Goal: Transaction & Acquisition: Obtain resource

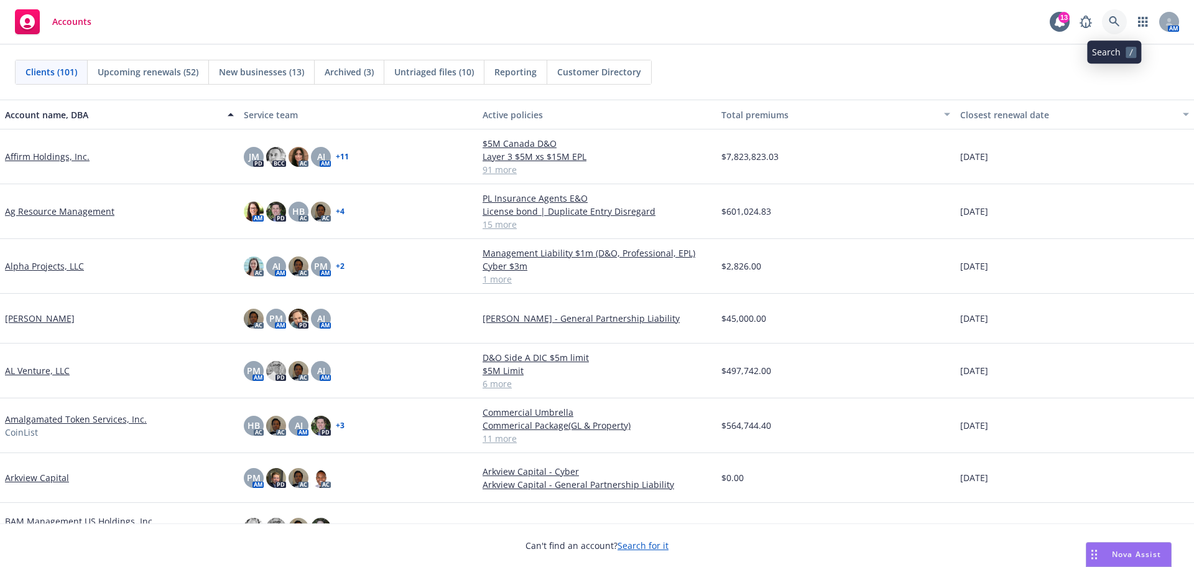
click at [1112, 17] on icon at bounding box center [1114, 21] width 11 height 11
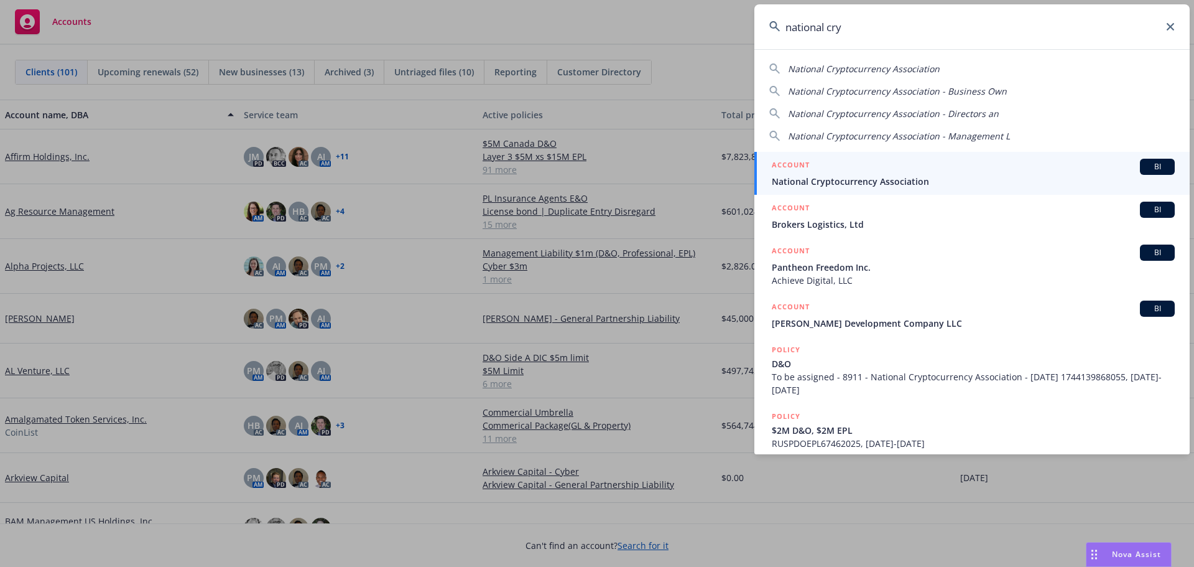
type input "national cry"
click at [886, 177] on span "National Cryptocurrency Association" at bounding box center [973, 181] width 403 height 13
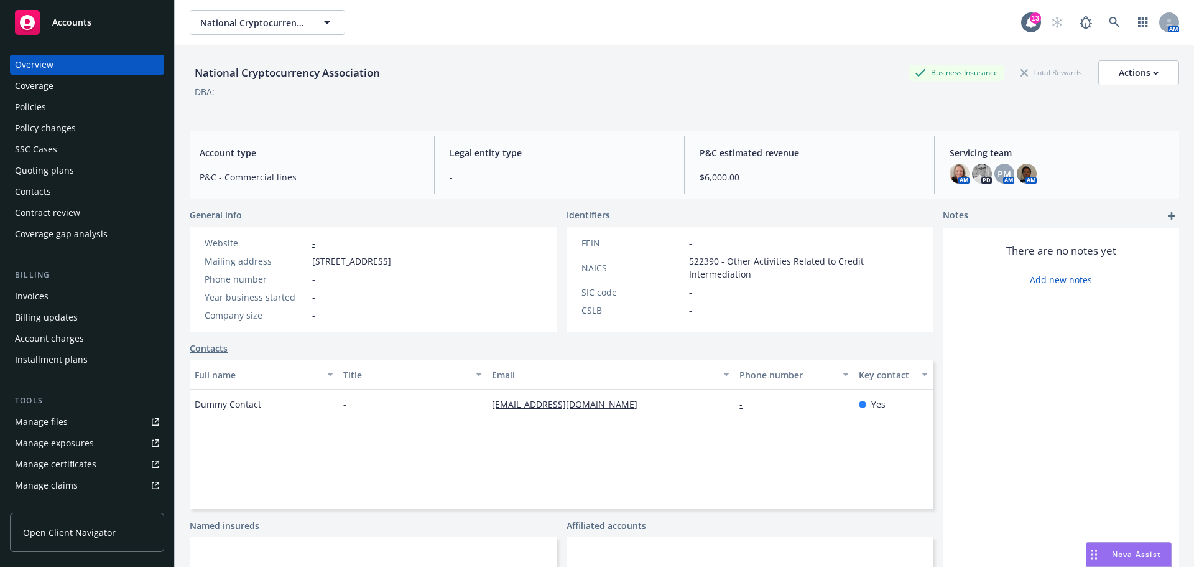
click at [40, 106] on div "Policies" at bounding box center [30, 107] width 31 height 20
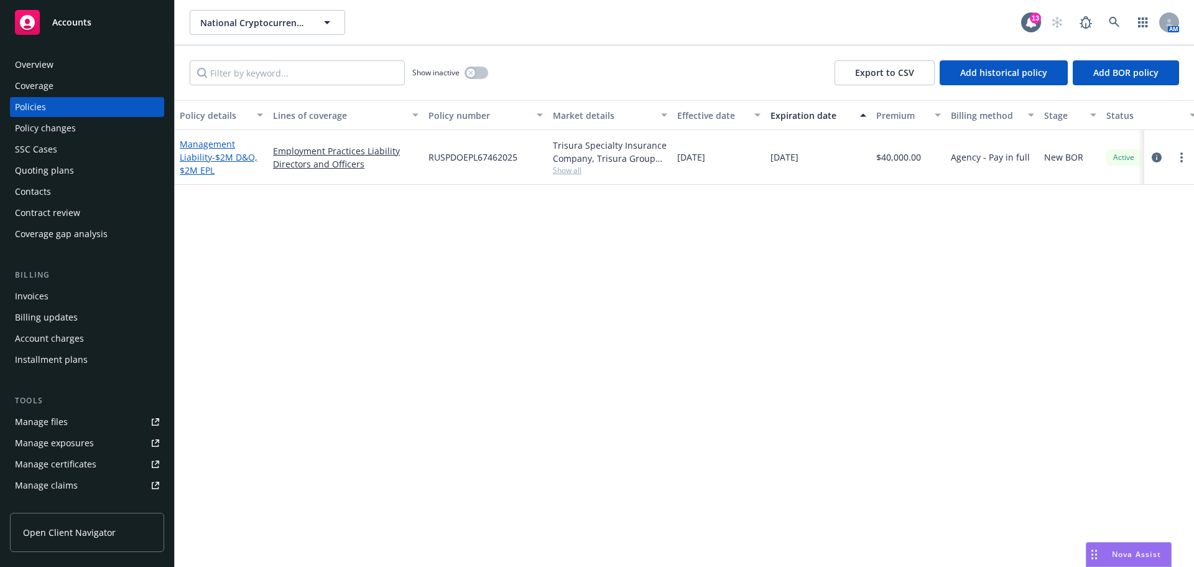
click at [206, 159] on link "Management Liability - $2M D&O, $2M EPL" at bounding box center [219, 157] width 78 height 38
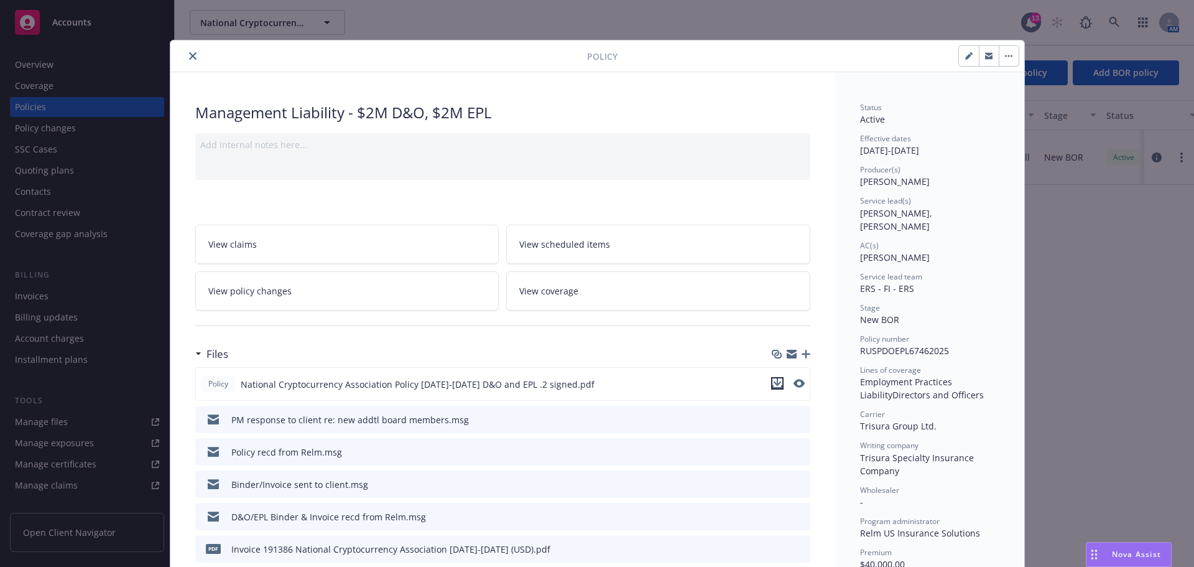
click at [774, 385] on icon "download file" at bounding box center [778, 383] width 10 height 10
click at [190, 55] on icon "close" at bounding box center [192, 55] width 7 height 7
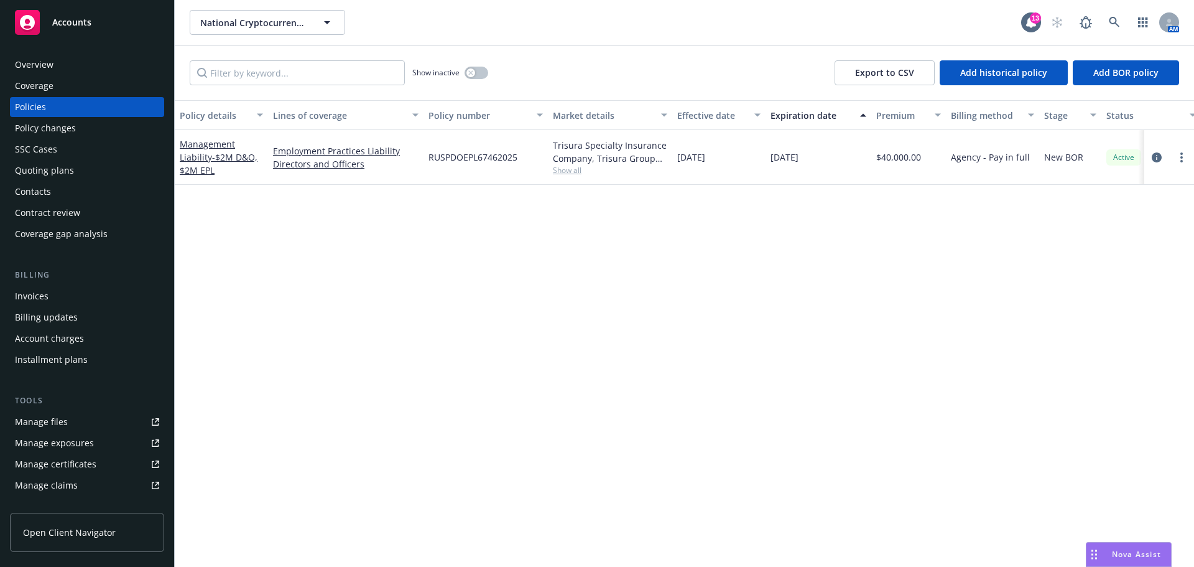
click at [80, 26] on span "Accounts" at bounding box center [71, 22] width 39 height 10
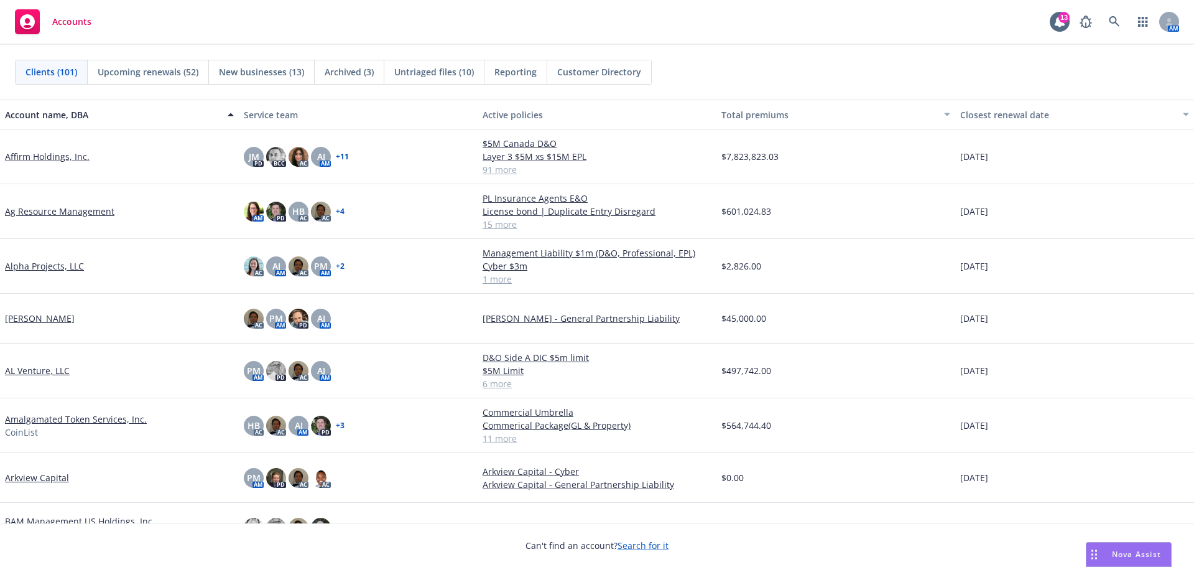
click at [513, 75] on span "Reporting" at bounding box center [516, 71] width 42 height 13
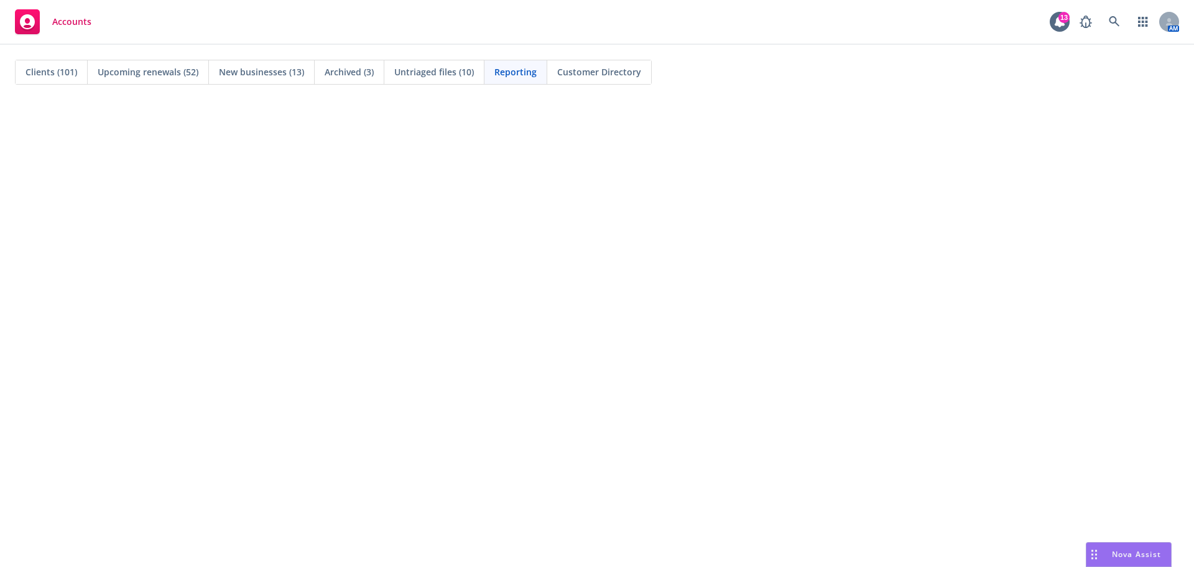
click at [53, 72] on span "Clients (101)" at bounding box center [52, 71] width 52 height 13
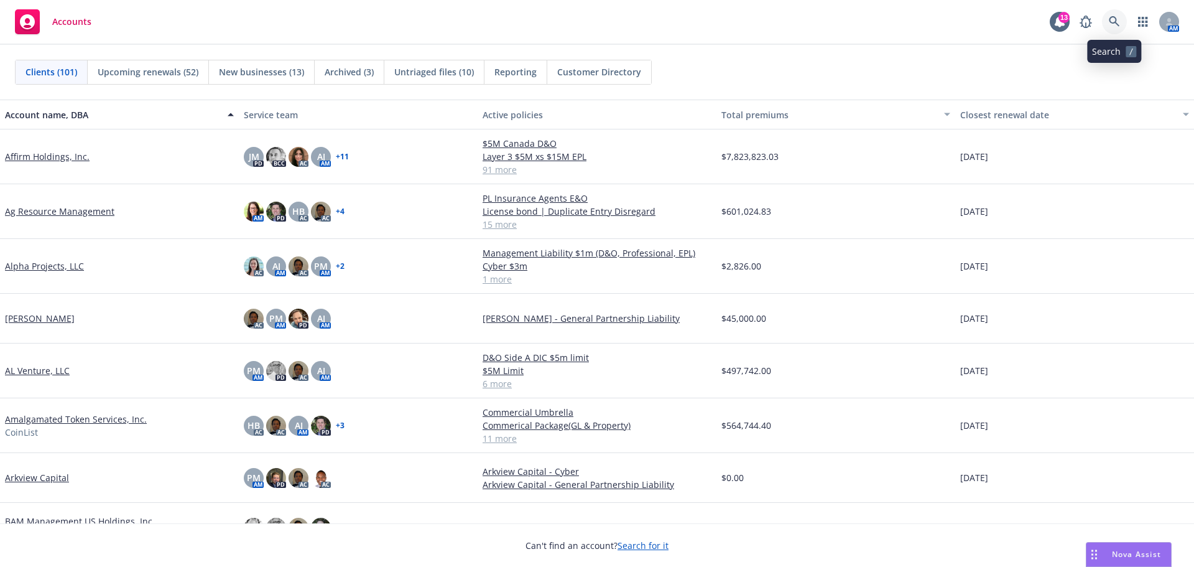
click at [1118, 22] on icon at bounding box center [1114, 21] width 11 height 11
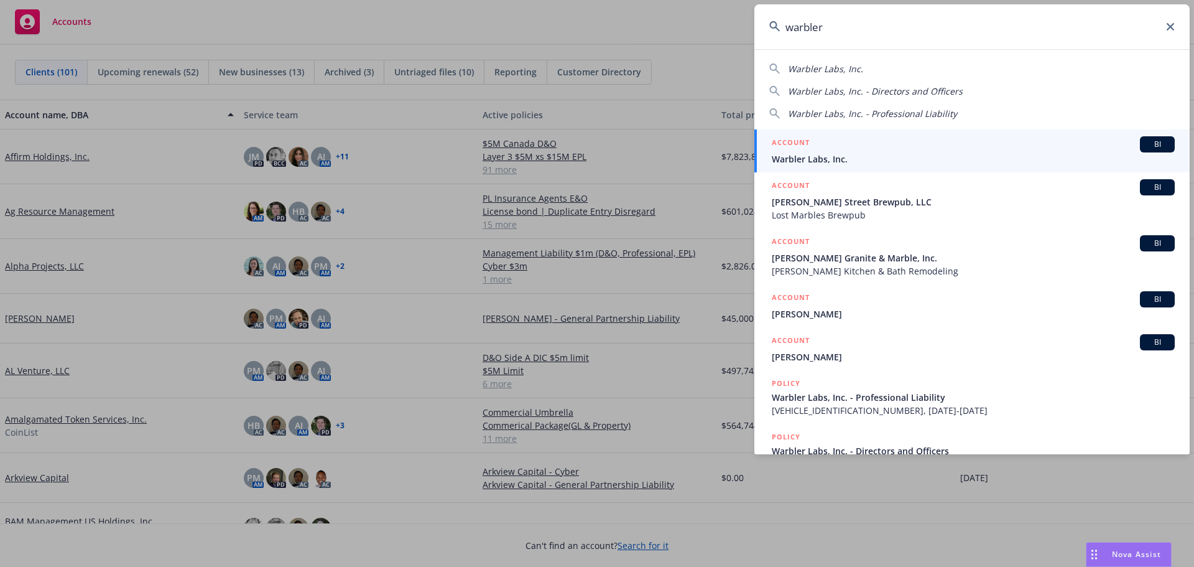
type input "warbler"
click at [852, 157] on span "Warbler Labs, Inc." at bounding box center [973, 158] width 403 height 13
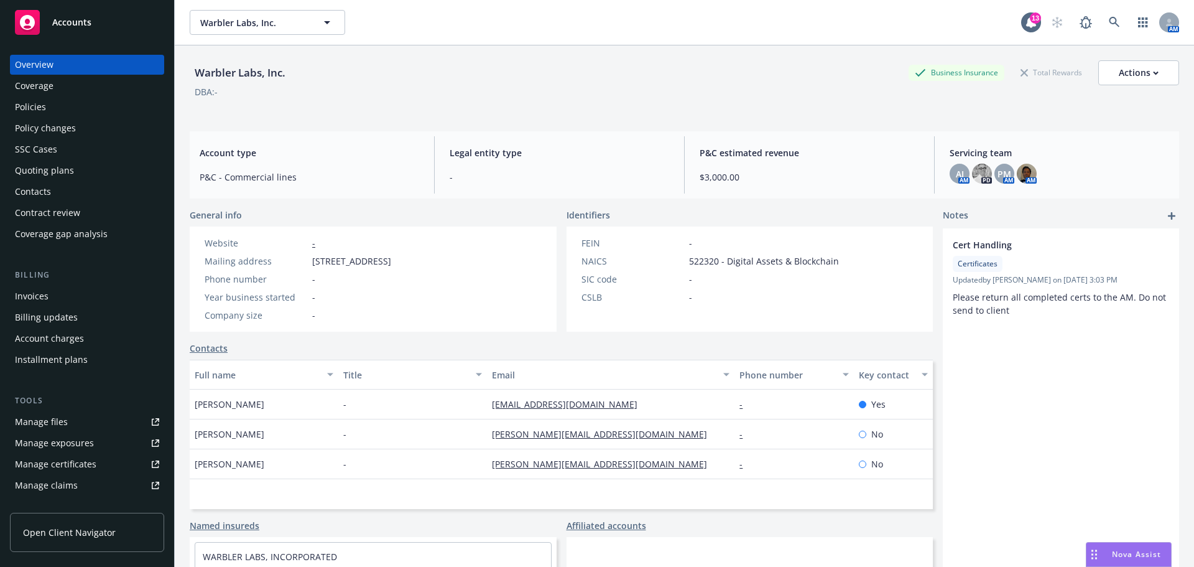
click at [40, 109] on div "Policies" at bounding box center [30, 107] width 31 height 20
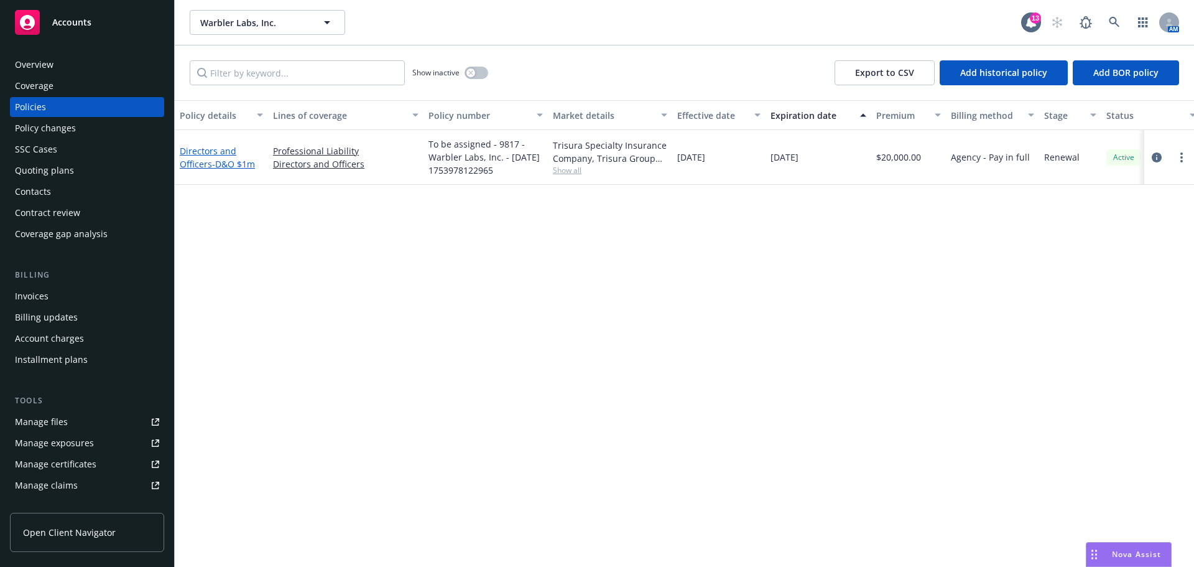
click at [210, 162] on link "Directors and Officers - D&O $1m" at bounding box center [217, 157] width 75 height 25
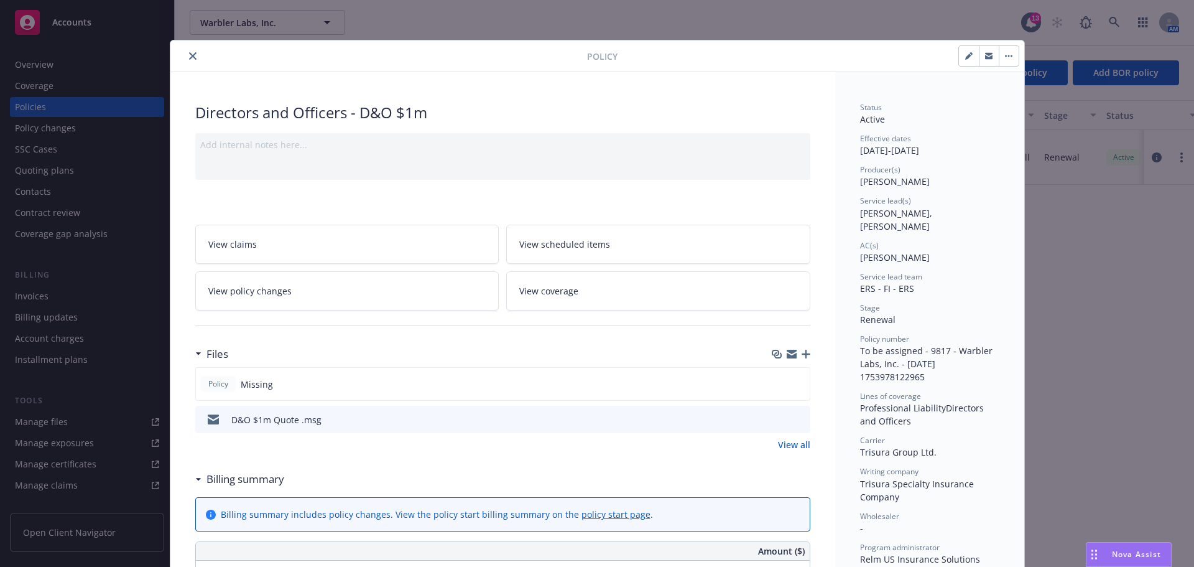
scroll to position [187, 0]
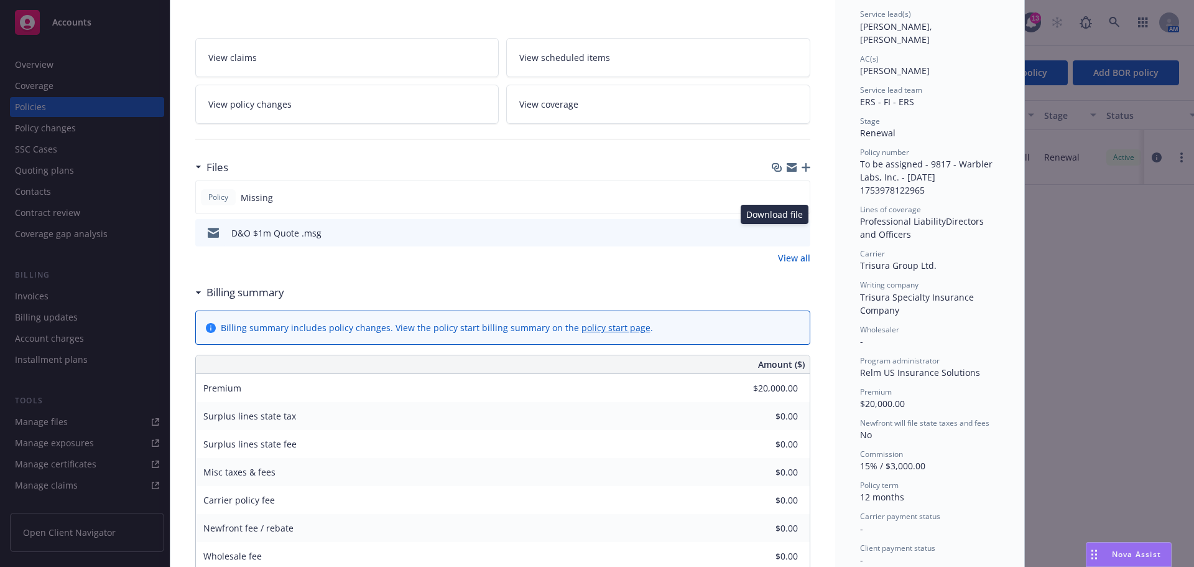
click at [774, 235] on icon "download file" at bounding box center [778, 232] width 10 height 10
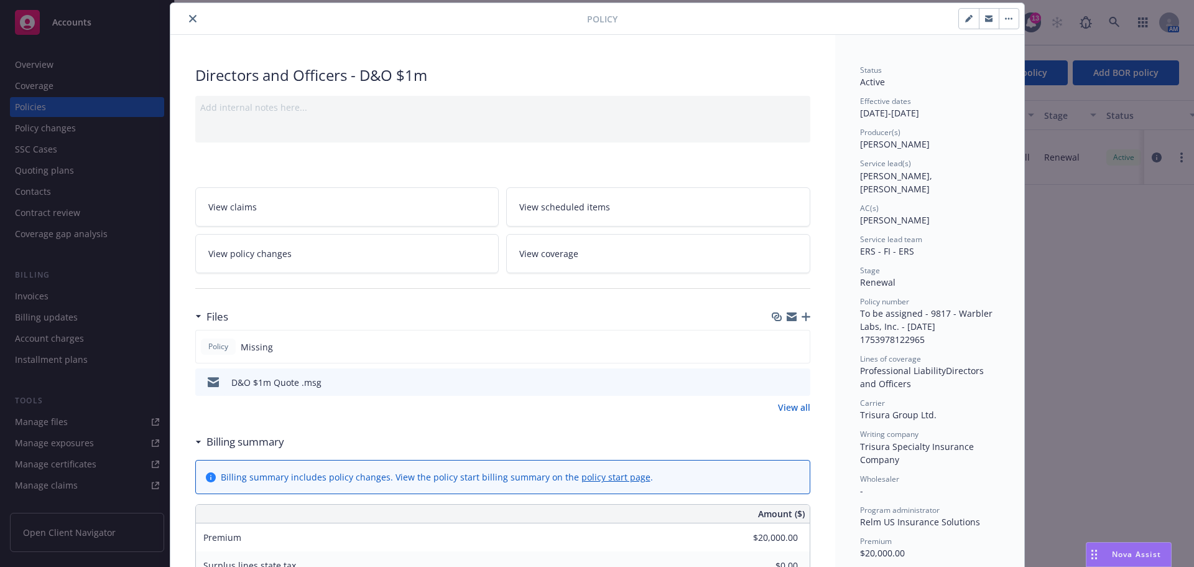
scroll to position [0, 0]
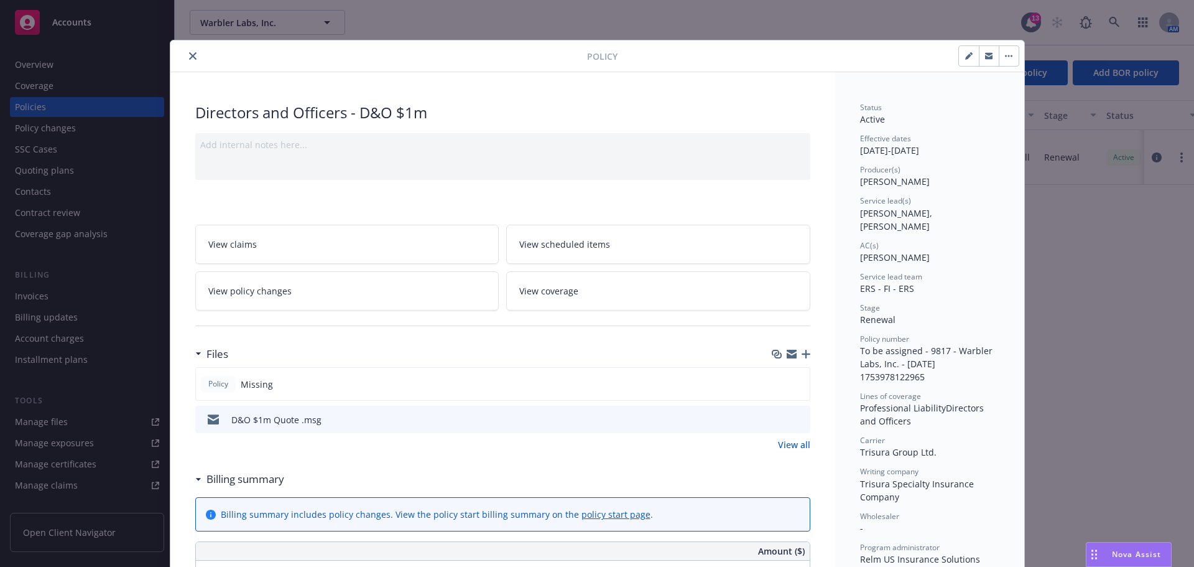
click at [189, 56] on icon "close" at bounding box center [192, 55] width 7 height 7
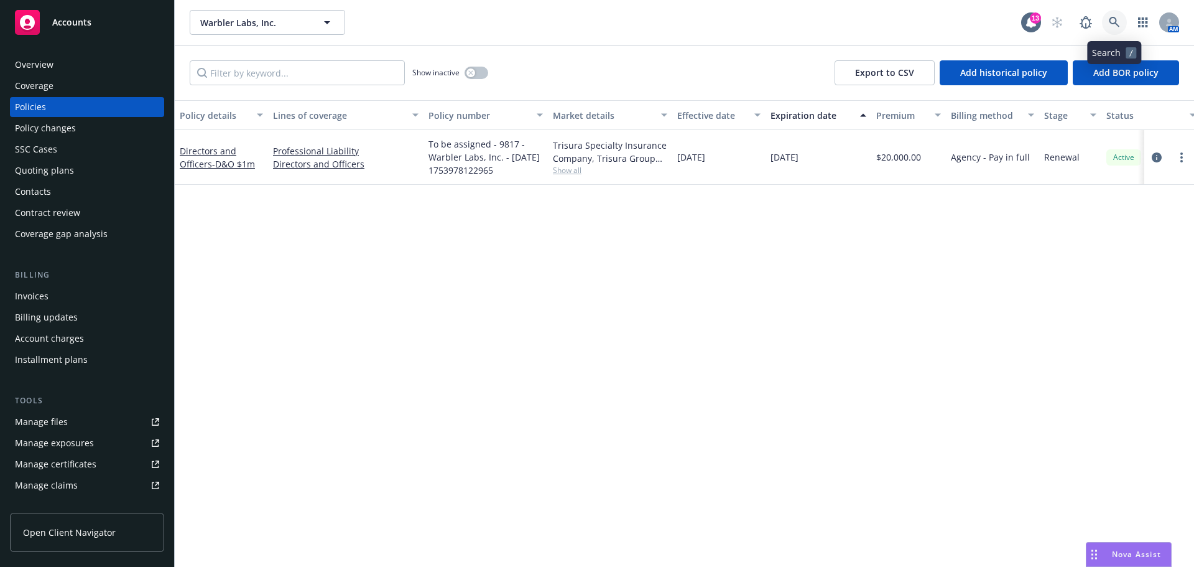
click at [1113, 16] on link at bounding box center [1114, 22] width 25 height 25
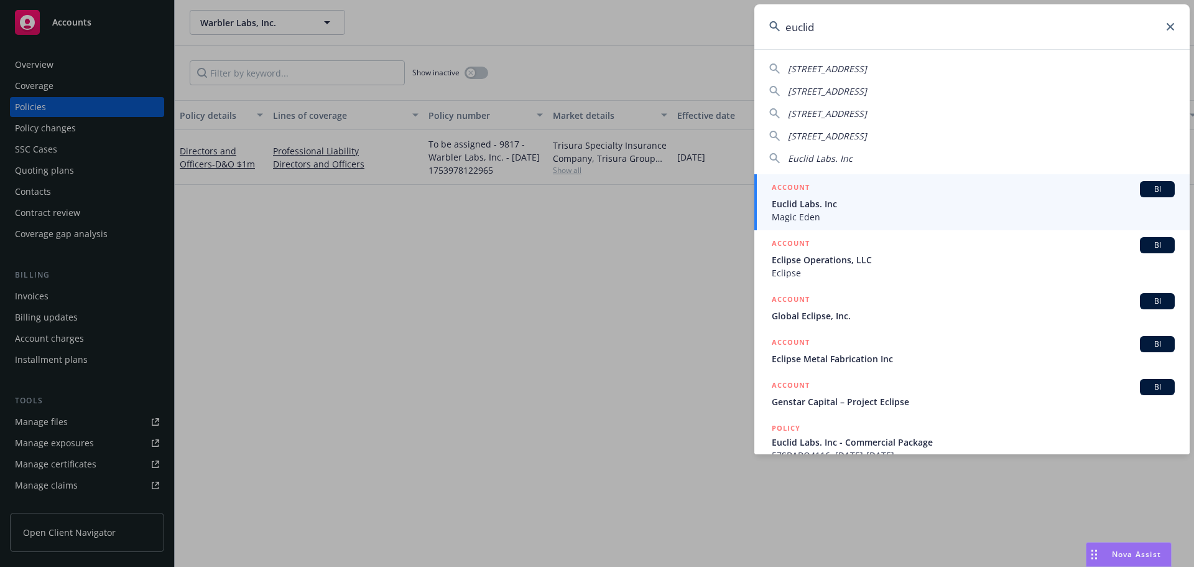
type input "euclid"
click at [824, 205] on span "Euclid Labs. Inc" at bounding box center [973, 203] width 403 height 13
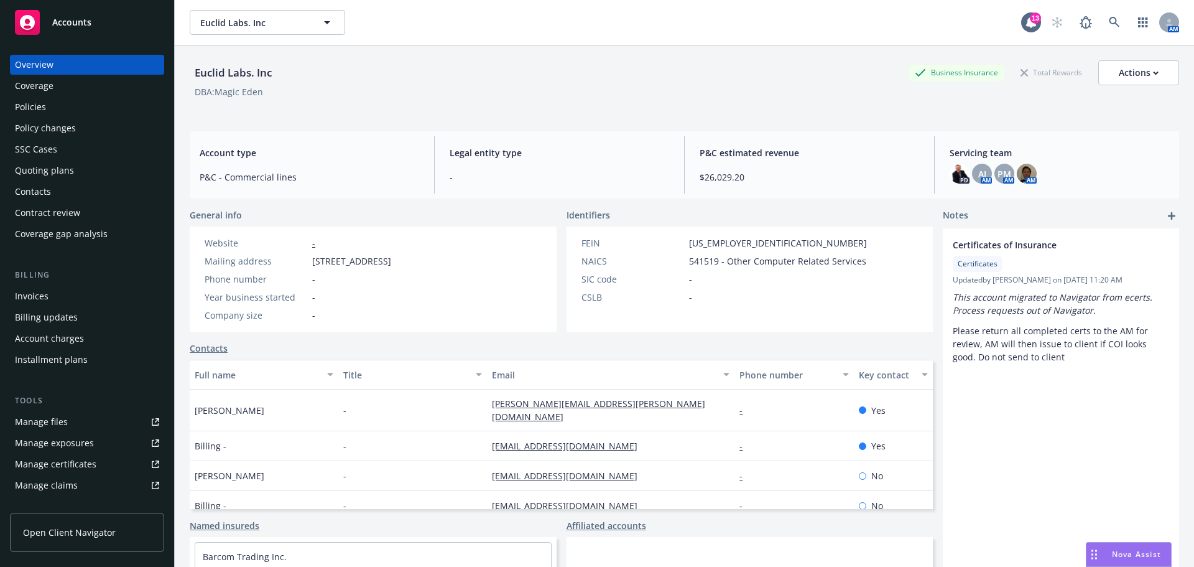
click at [25, 102] on div "Policies" at bounding box center [30, 107] width 31 height 20
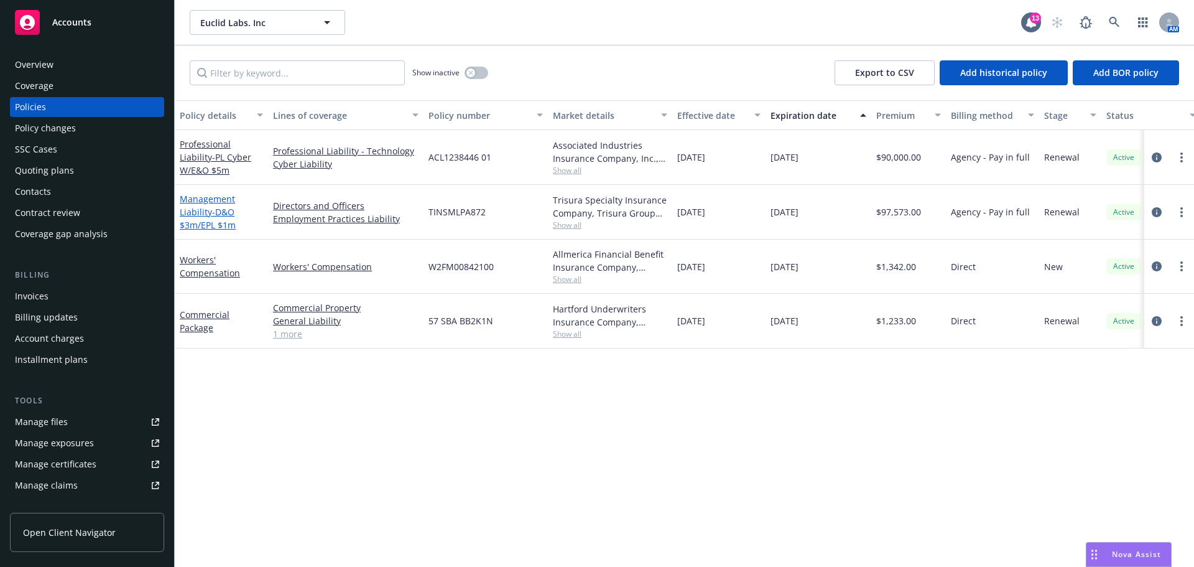
click at [218, 215] on span "- D&O $3m/EPL $1m" at bounding box center [208, 218] width 56 height 25
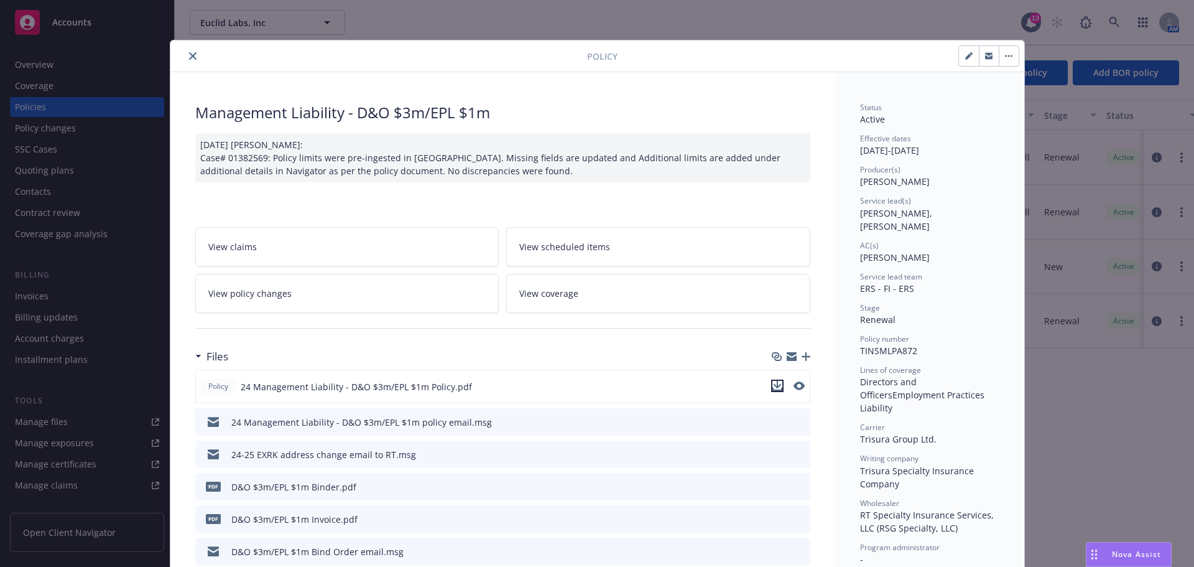
click at [775, 389] on icon "download file" at bounding box center [778, 386] width 10 height 10
click at [189, 59] on icon "close" at bounding box center [192, 55] width 7 height 7
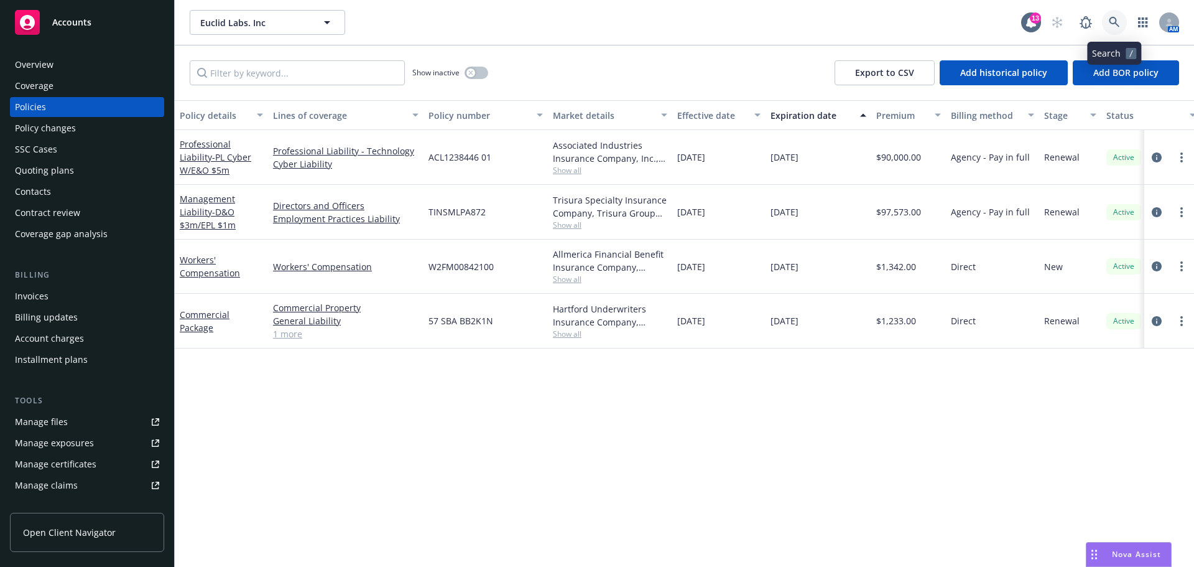
click at [1114, 18] on icon at bounding box center [1114, 22] width 11 height 11
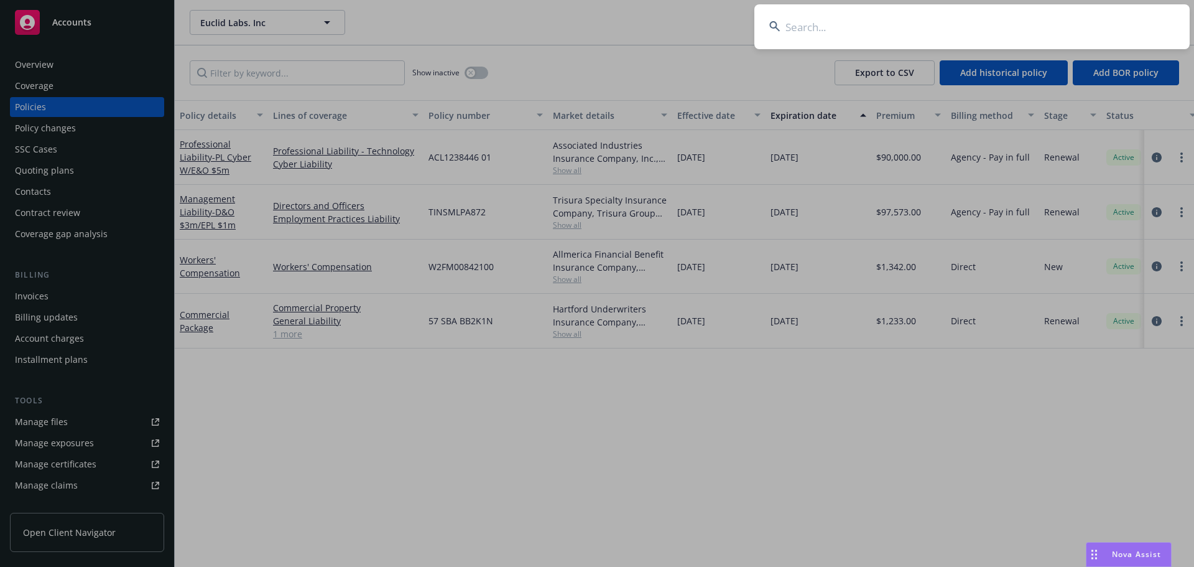
type input "b"
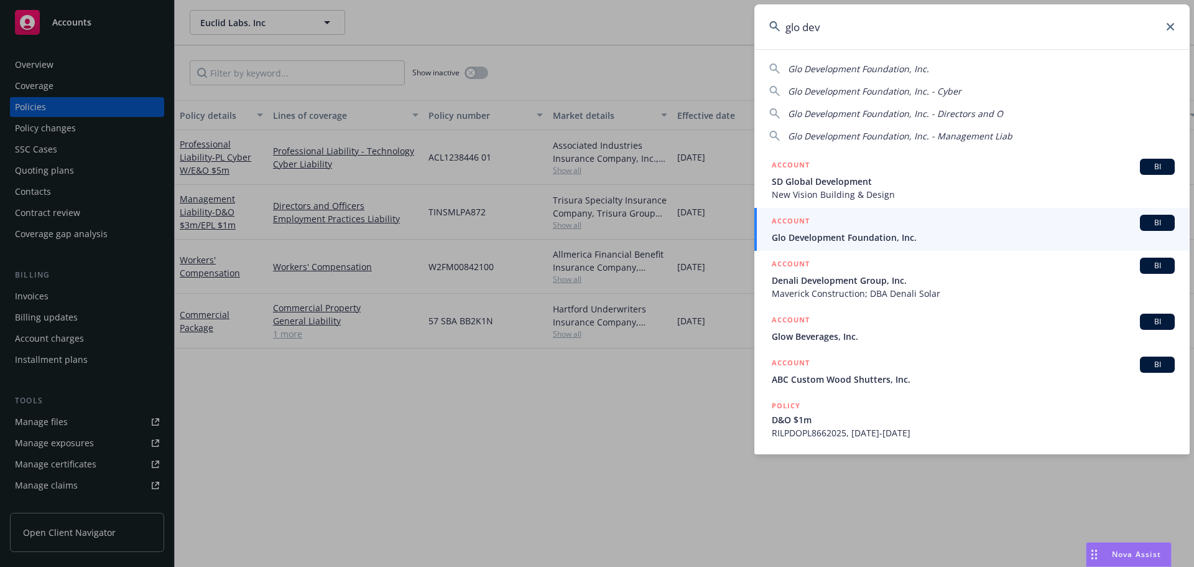
type input "glo dev"
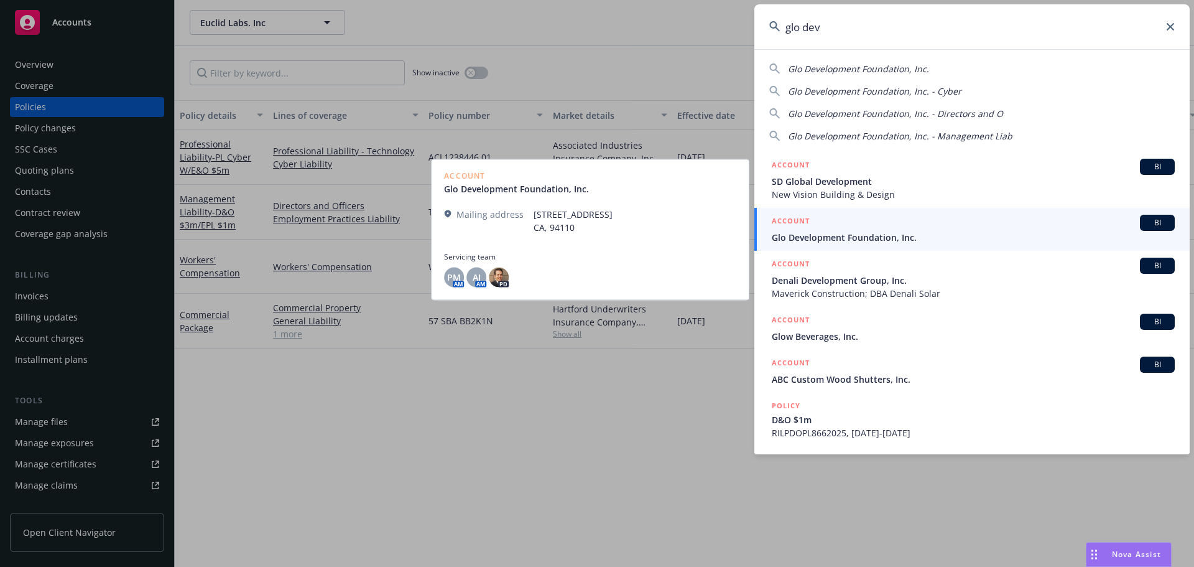
click at [872, 238] on span "Glo Development Foundation, Inc." at bounding box center [973, 237] width 403 height 13
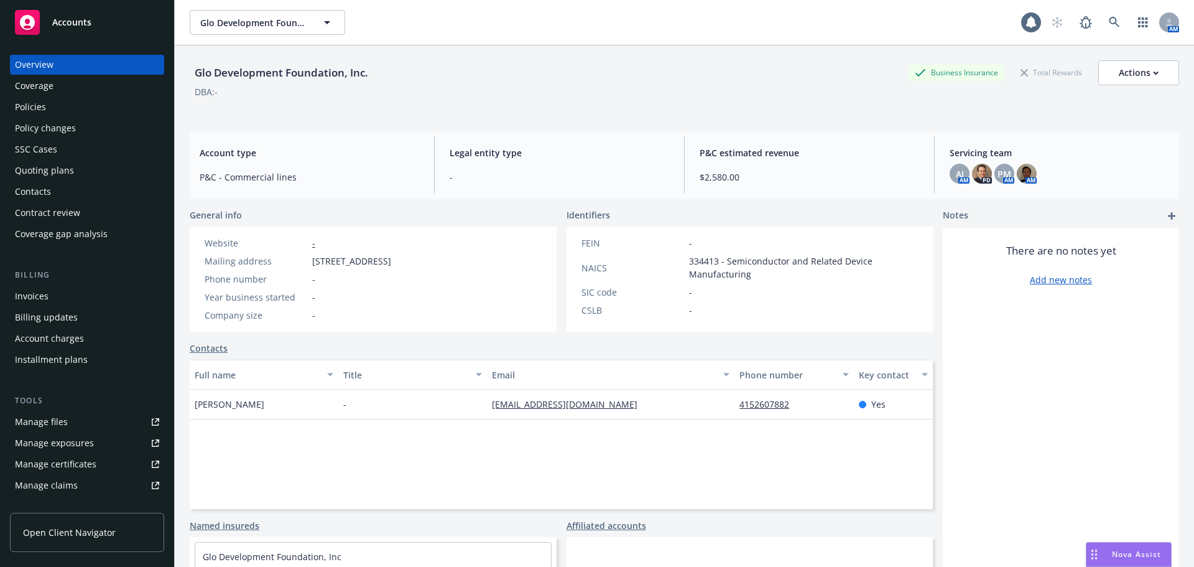
click at [32, 112] on div "Policies" at bounding box center [30, 107] width 31 height 20
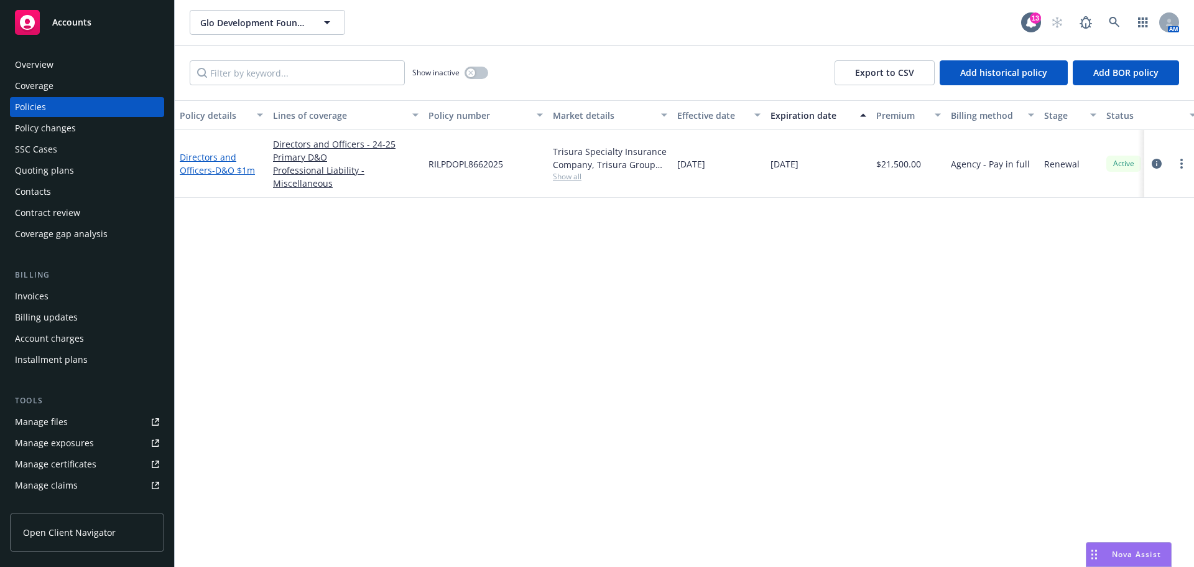
click at [208, 169] on link "Directors and Officers - D&O $1m" at bounding box center [217, 163] width 75 height 25
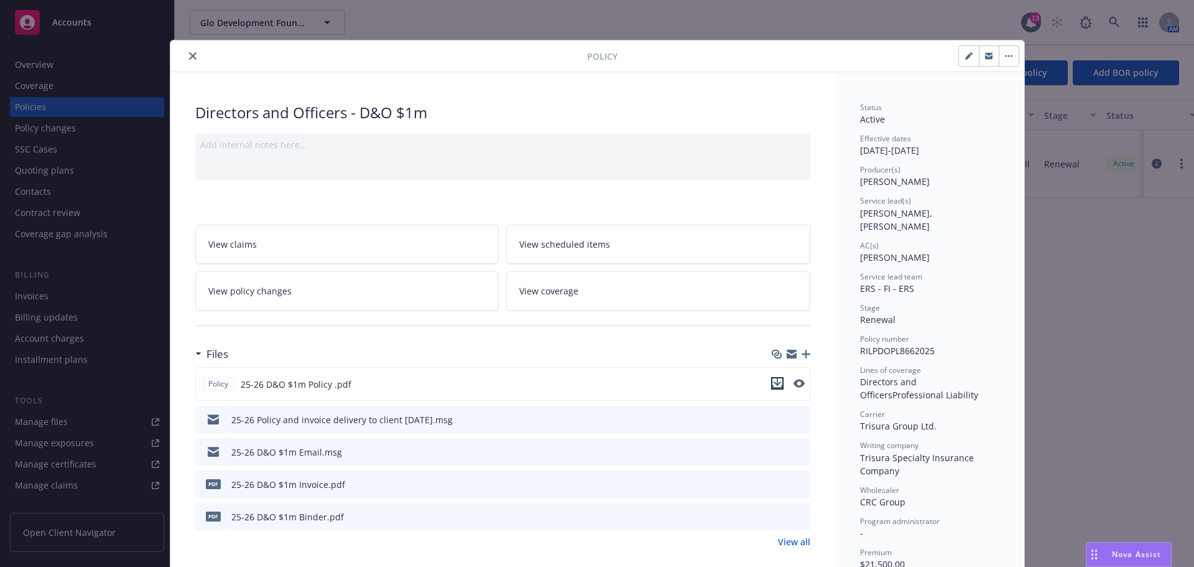
click at [774, 387] on icon "download file" at bounding box center [778, 386] width 10 height 3
click at [190, 57] on icon "close" at bounding box center [192, 55] width 7 height 7
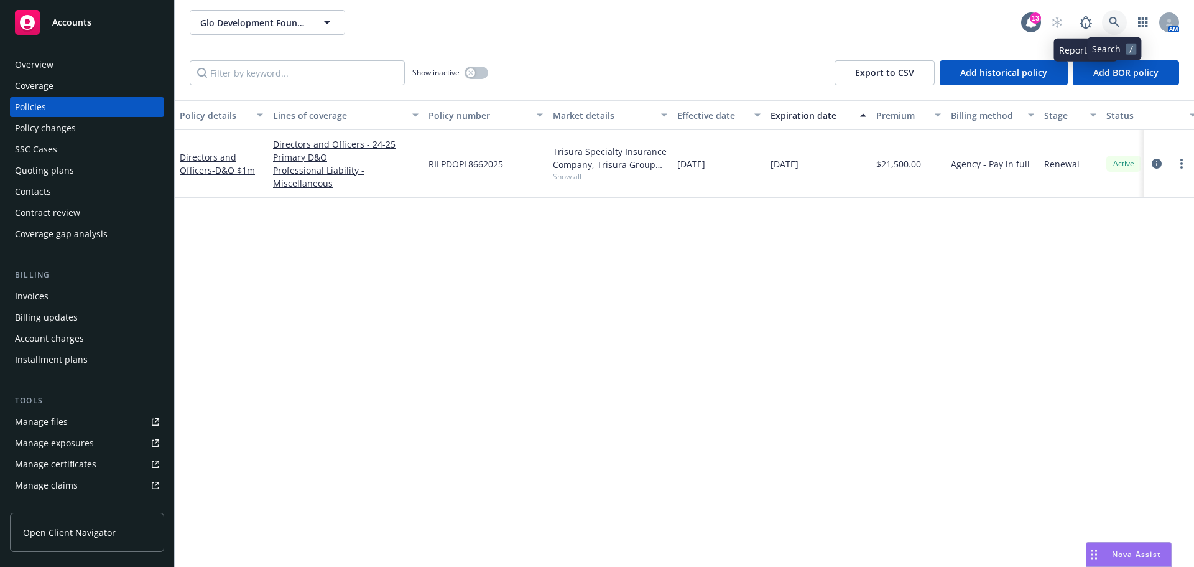
click at [1113, 21] on icon at bounding box center [1114, 22] width 11 height 11
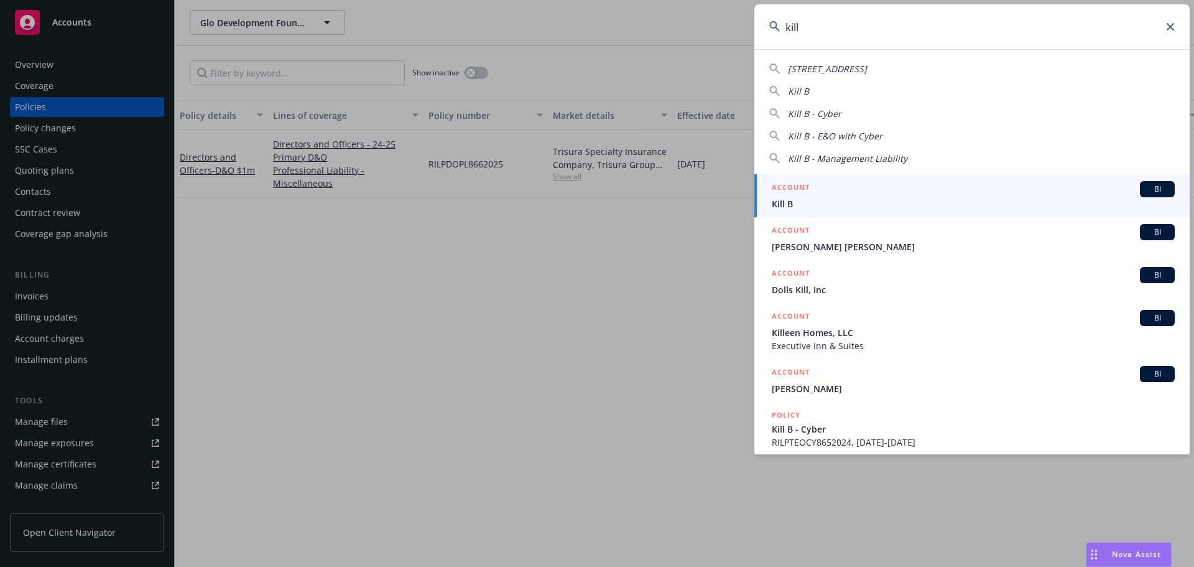
type input "kill"
click at [807, 201] on span "Kill B" at bounding box center [973, 203] width 403 height 13
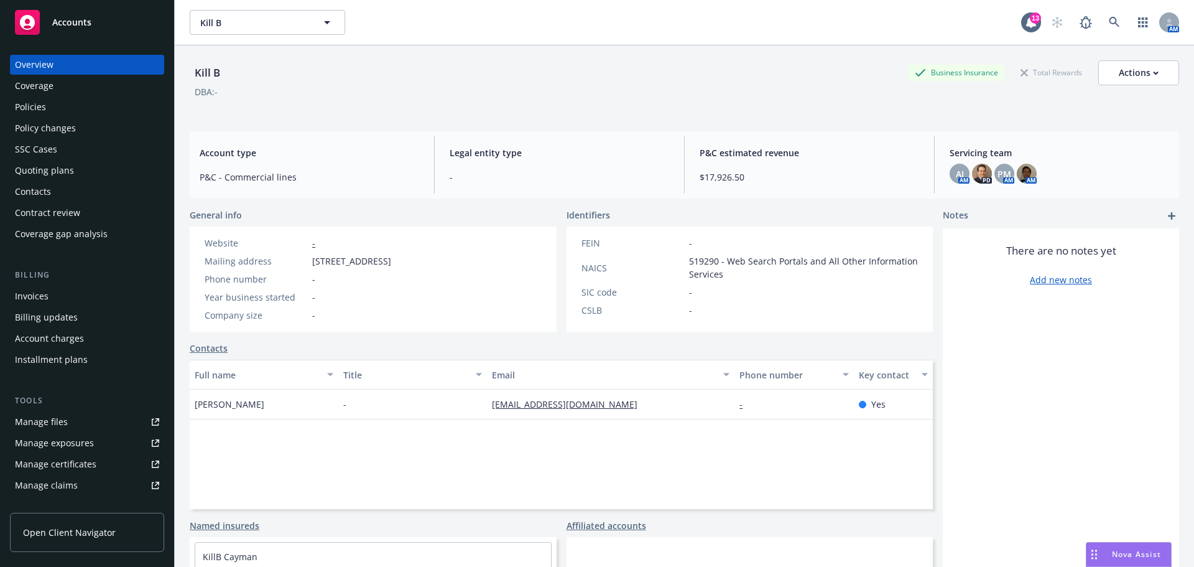
click at [34, 108] on div "Policies" at bounding box center [30, 107] width 31 height 20
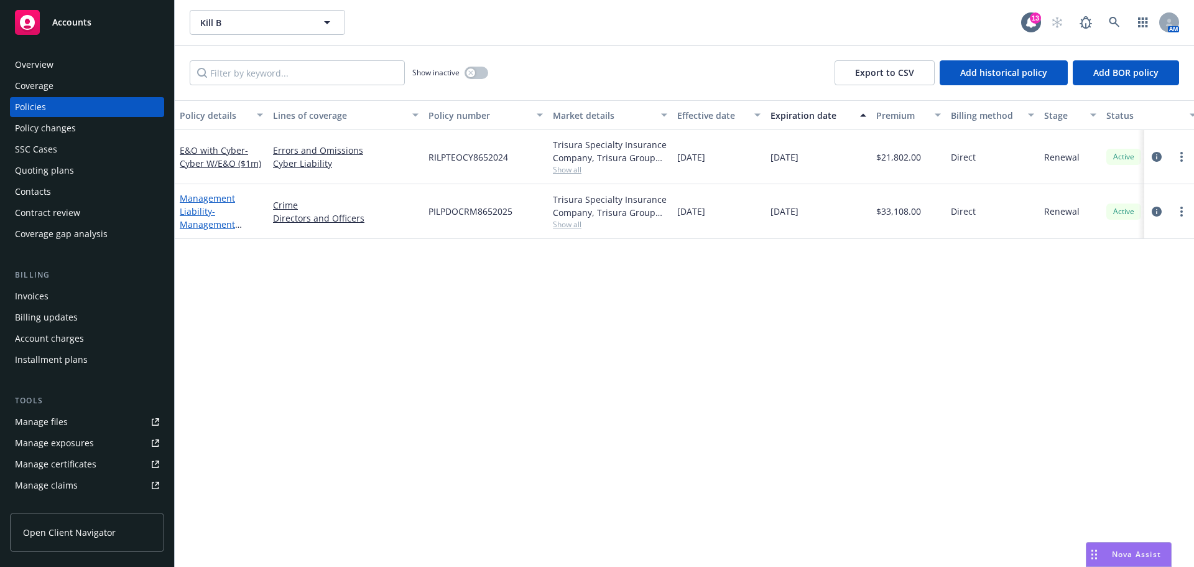
click at [209, 223] on span "- Management Liability (D&O & Crime $1m)" at bounding box center [212, 230] width 65 height 51
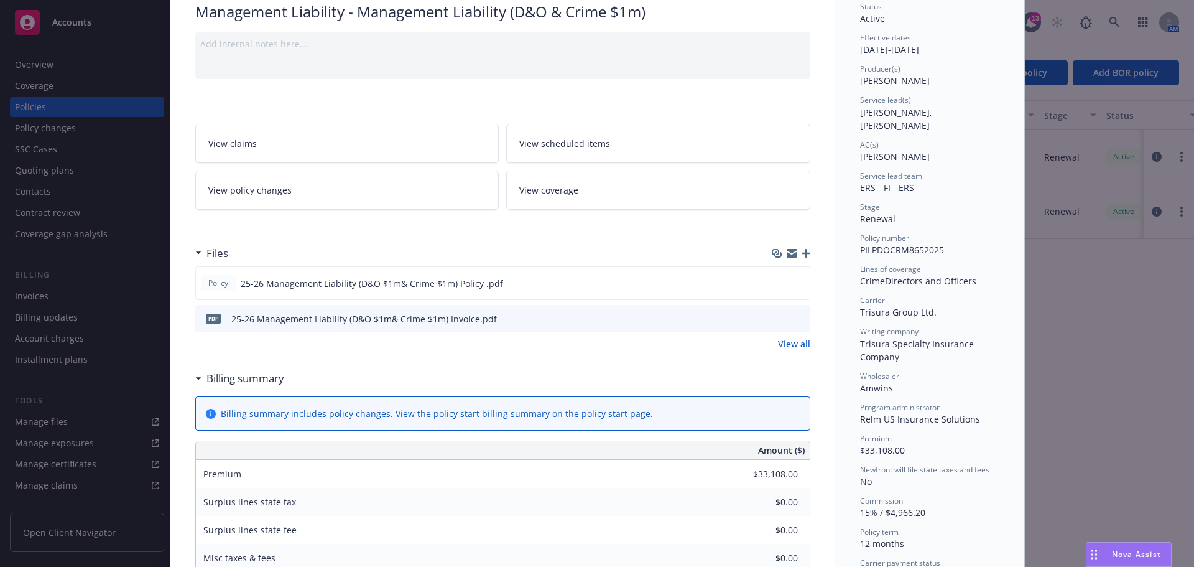
scroll to position [249, 0]
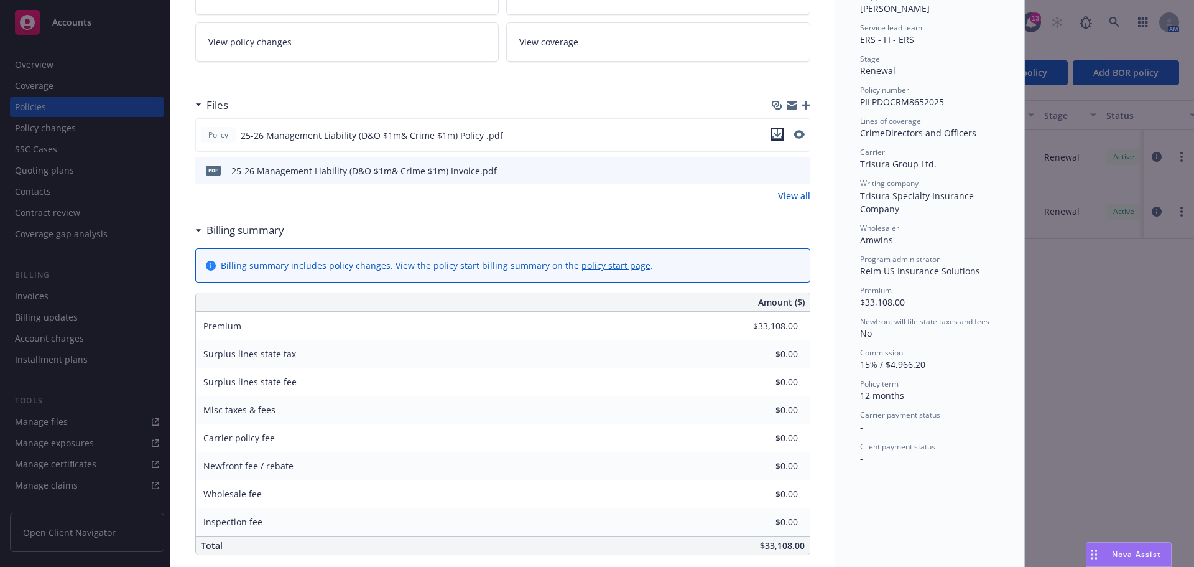
click at [775, 136] on icon "download file" at bounding box center [778, 134] width 10 height 10
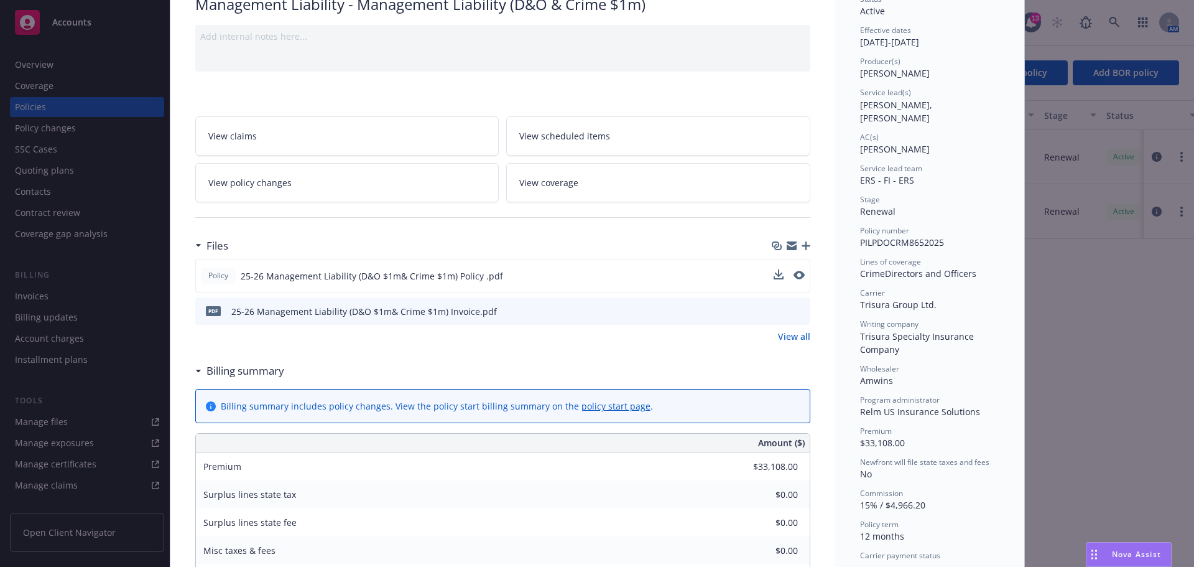
scroll to position [0, 0]
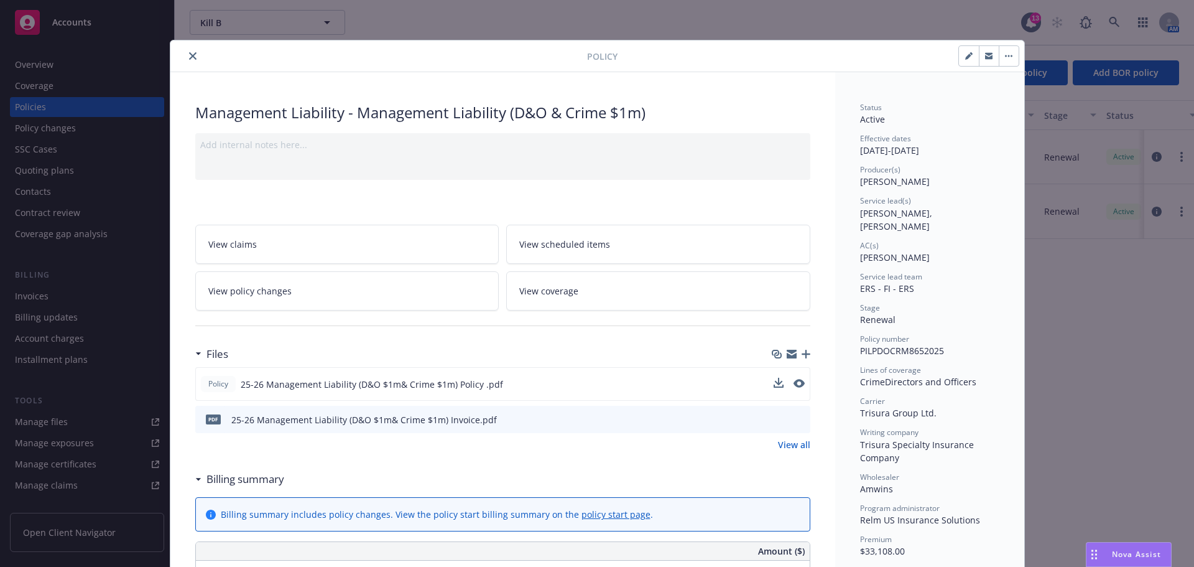
click at [189, 56] on icon "close" at bounding box center [192, 55] width 7 height 7
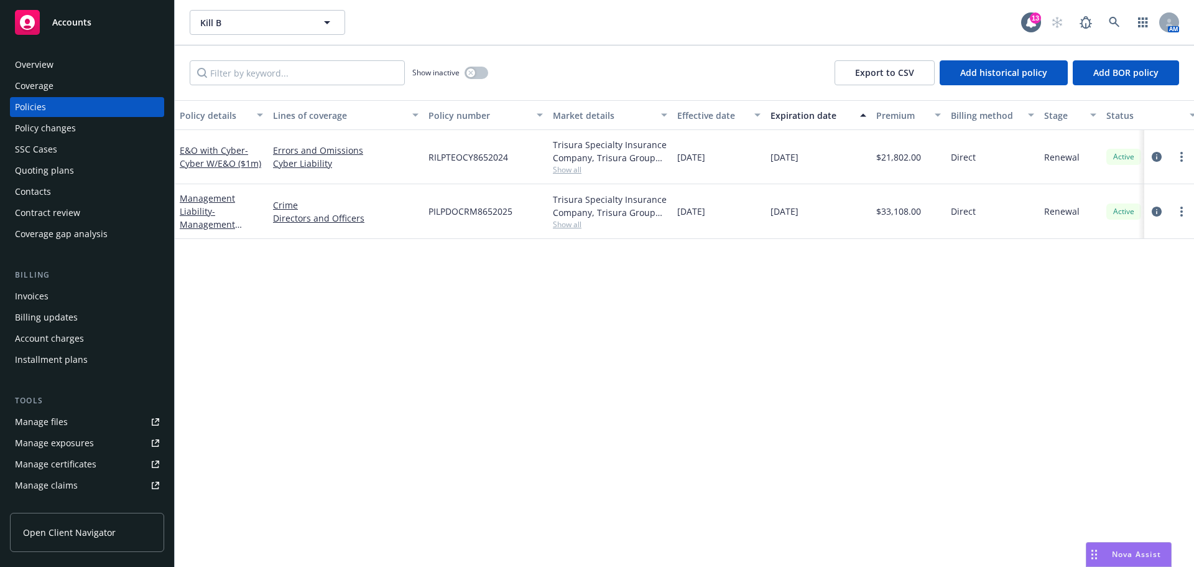
click at [66, 29] on div "Accounts" at bounding box center [87, 22] width 144 height 25
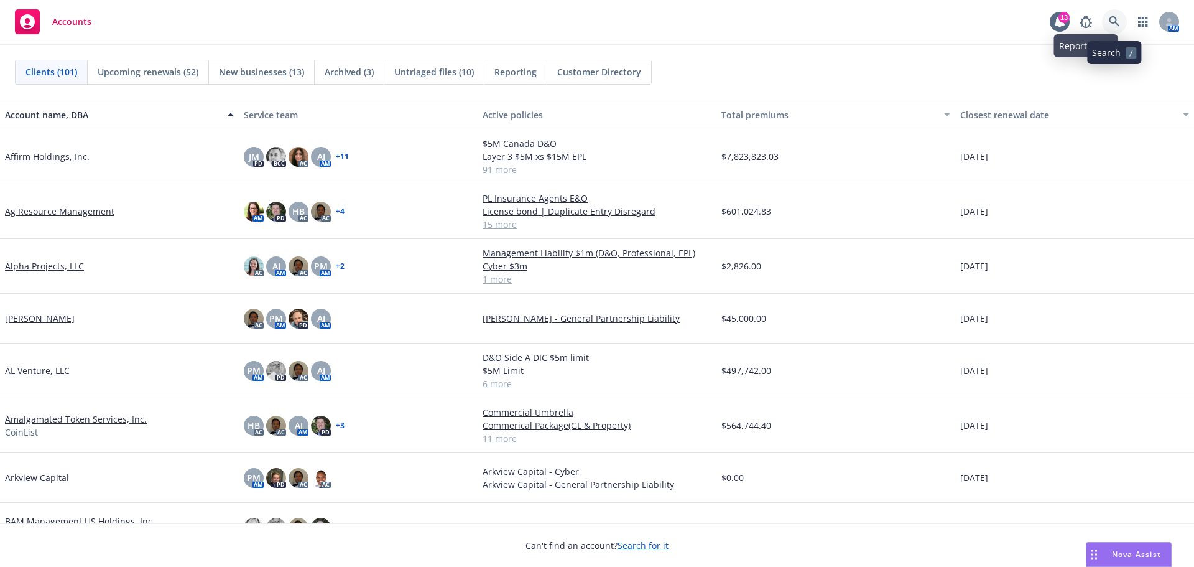
click at [1119, 22] on icon at bounding box center [1114, 21] width 11 height 11
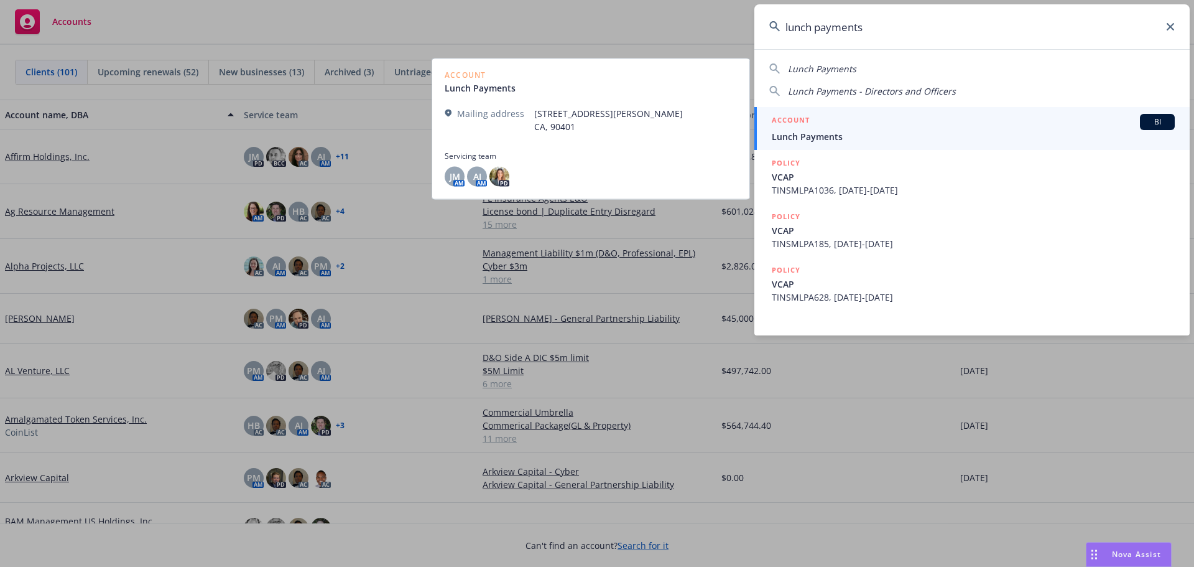
type input "lunch payments"
click at [833, 133] on span "Lunch Payments" at bounding box center [973, 136] width 403 height 13
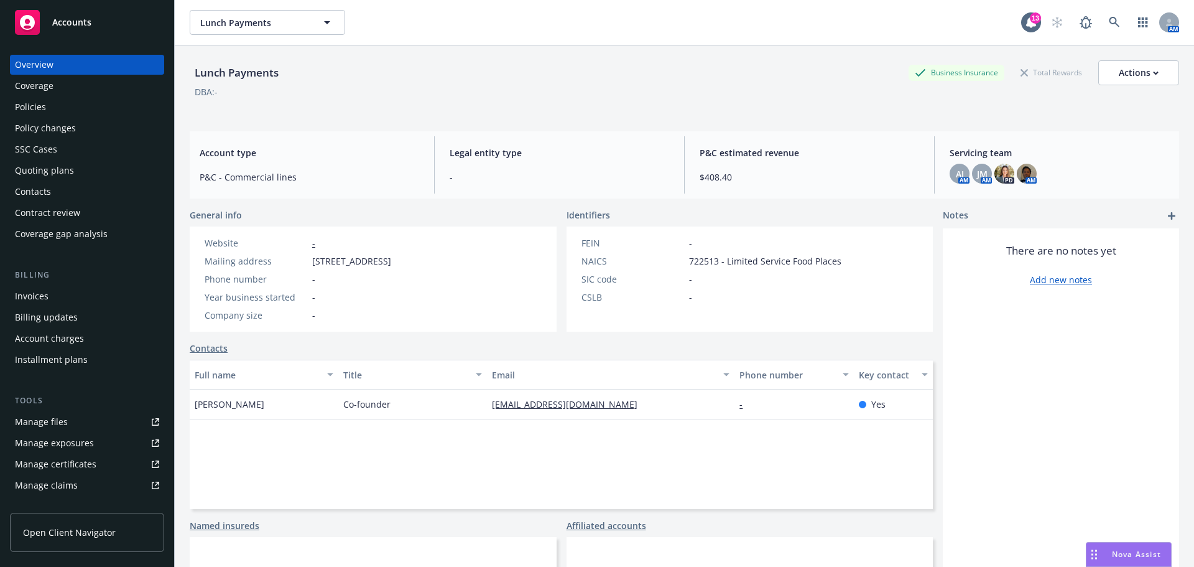
click at [30, 107] on div "Policies" at bounding box center [30, 107] width 31 height 20
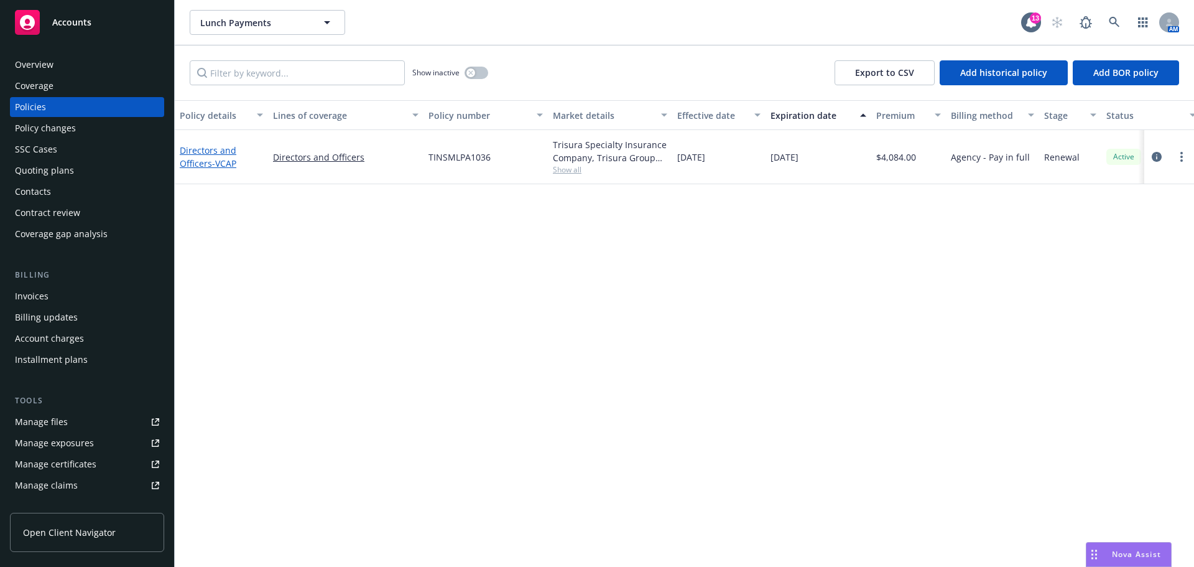
click at [216, 164] on span "- VCAP" at bounding box center [224, 163] width 24 height 12
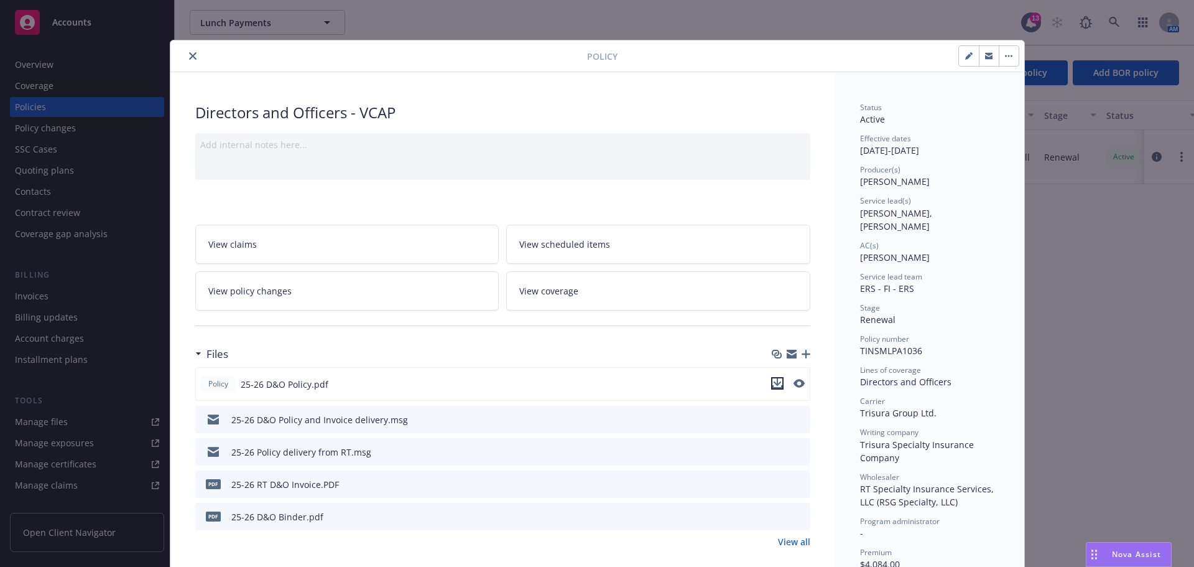
click at [774, 385] on icon "download file" at bounding box center [778, 383] width 10 height 10
click at [190, 55] on icon "close" at bounding box center [192, 55] width 7 height 7
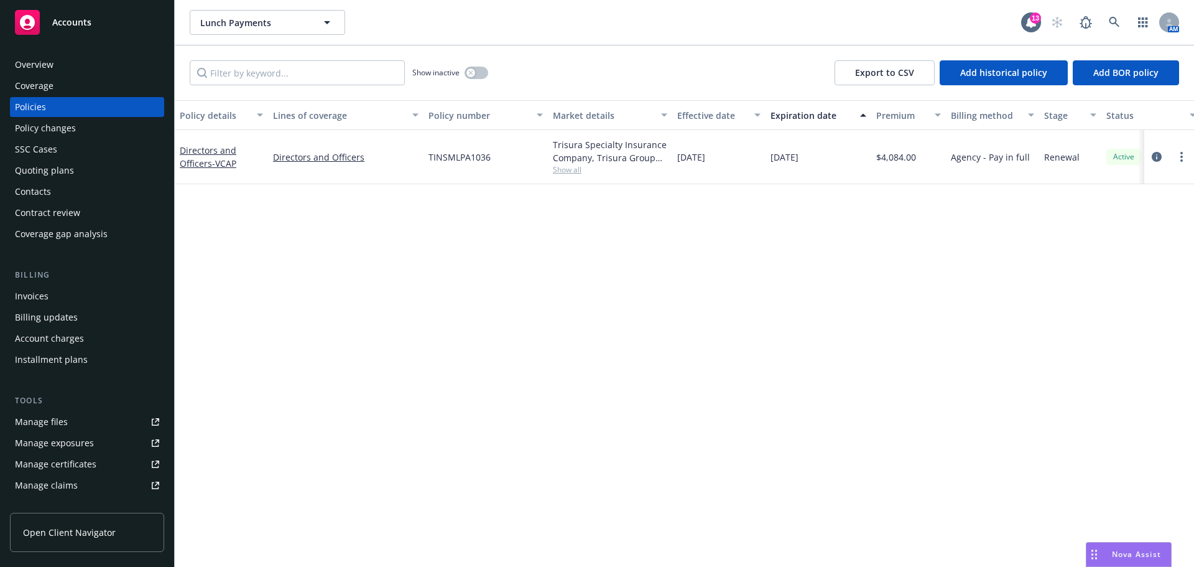
click at [41, 65] on div "Overview" at bounding box center [34, 65] width 39 height 20
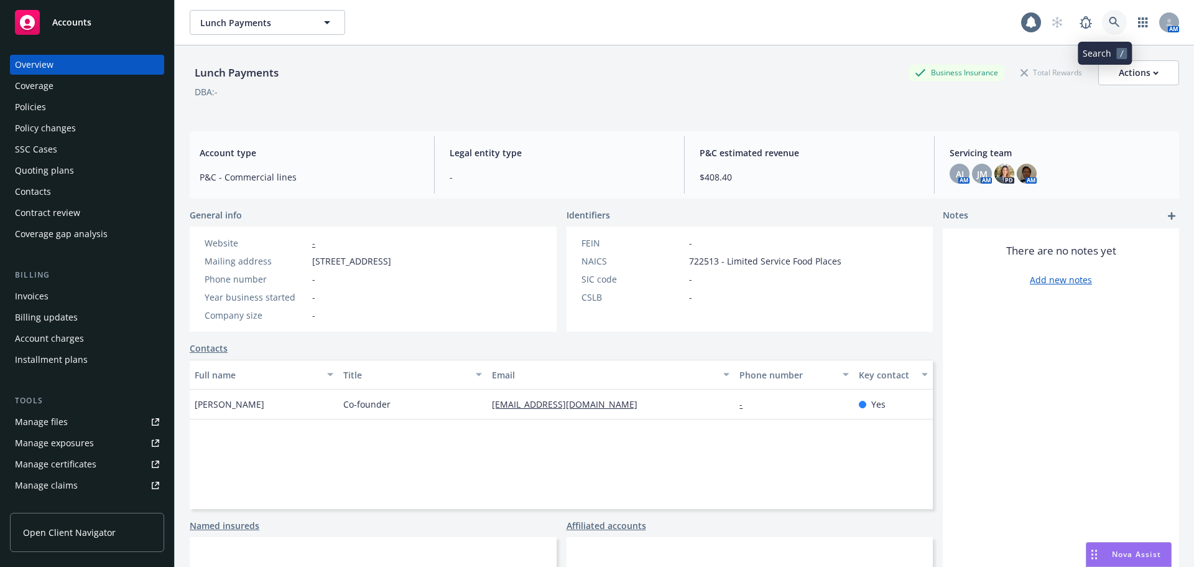
click at [1109, 21] on icon at bounding box center [1114, 22] width 11 height 11
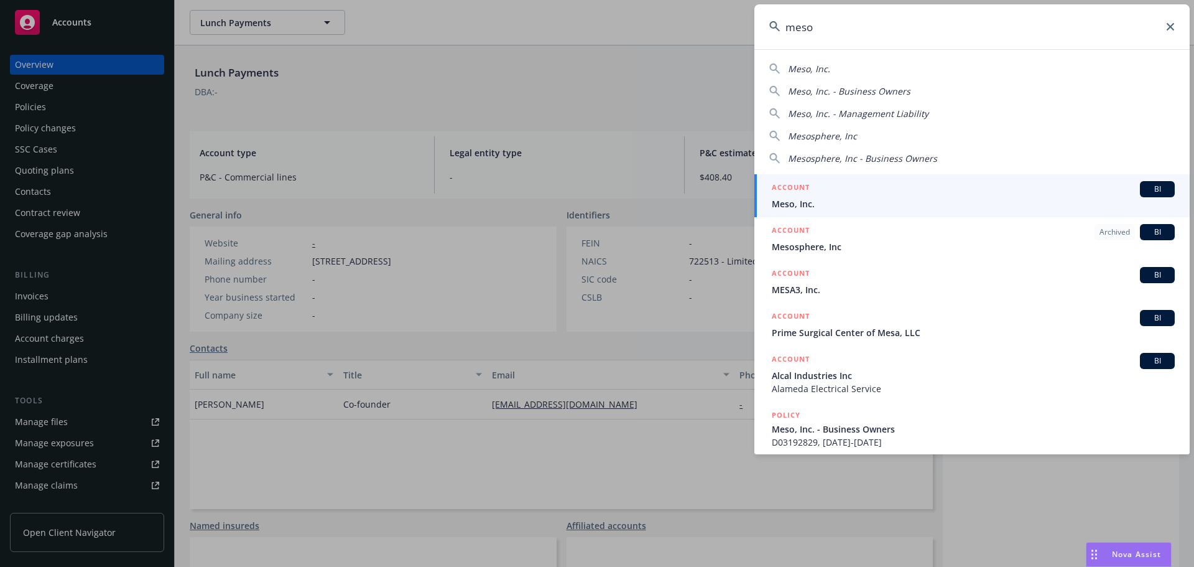
type input "meso"
click at [842, 197] on span "Meso, Inc." at bounding box center [973, 203] width 403 height 13
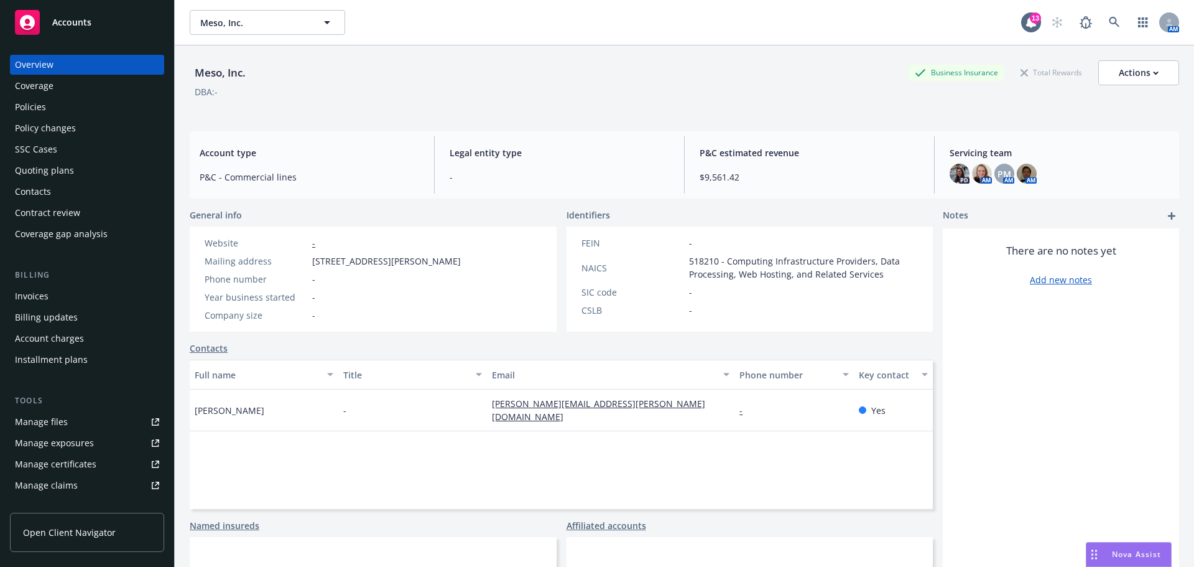
click at [40, 107] on div "Policies" at bounding box center [30, 107] width 31 height 20
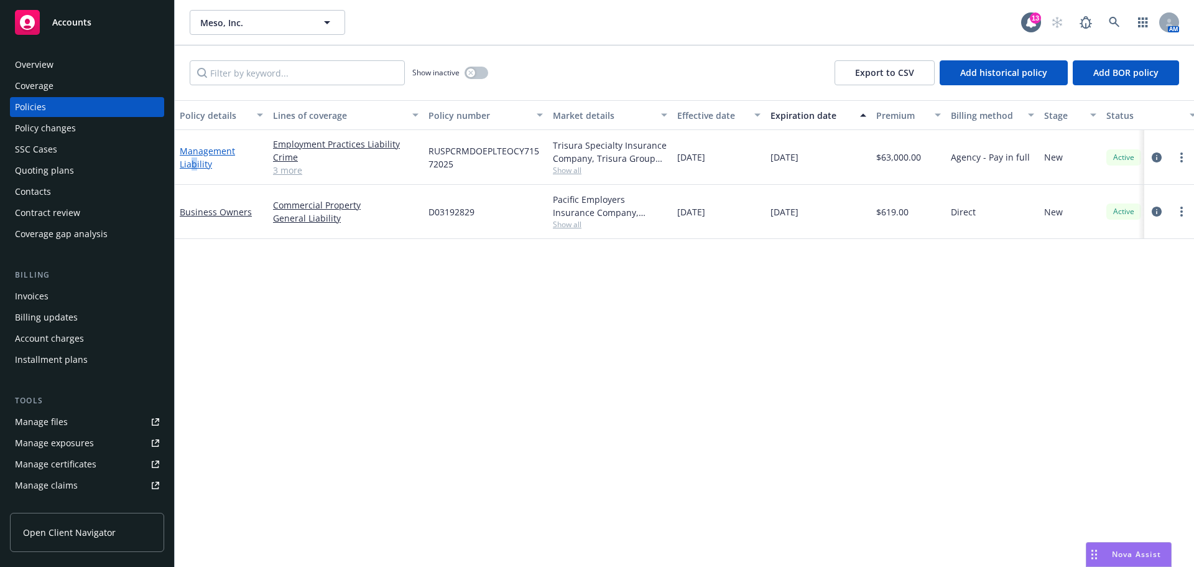
click at [194, 164] on link "Management Liability" at bounding box center [207, 157] width 55 height 25
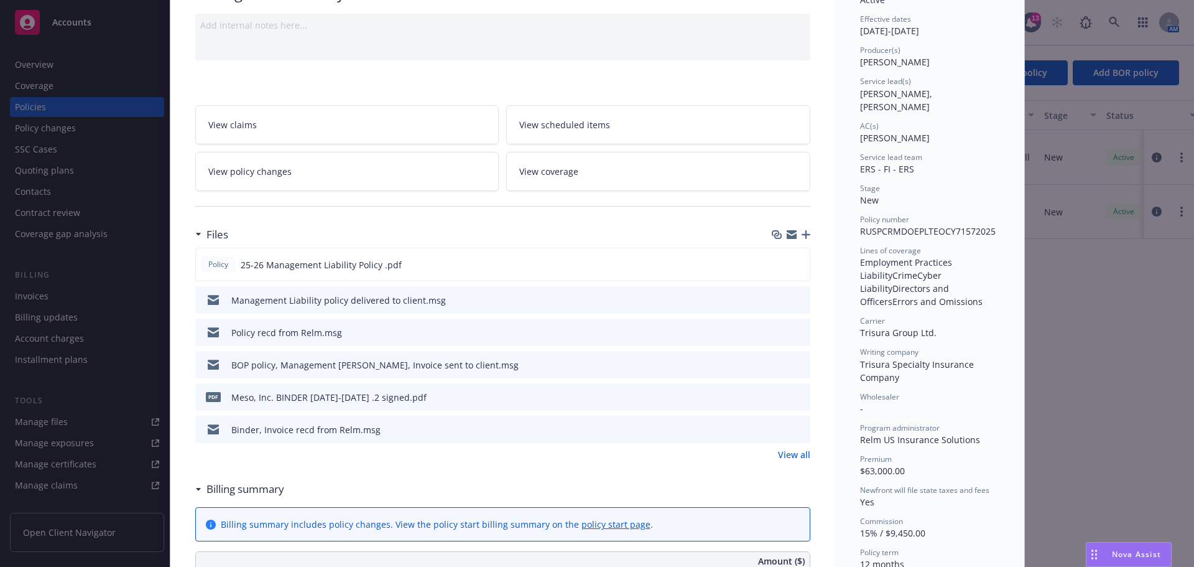
scroll to position [124, 0]
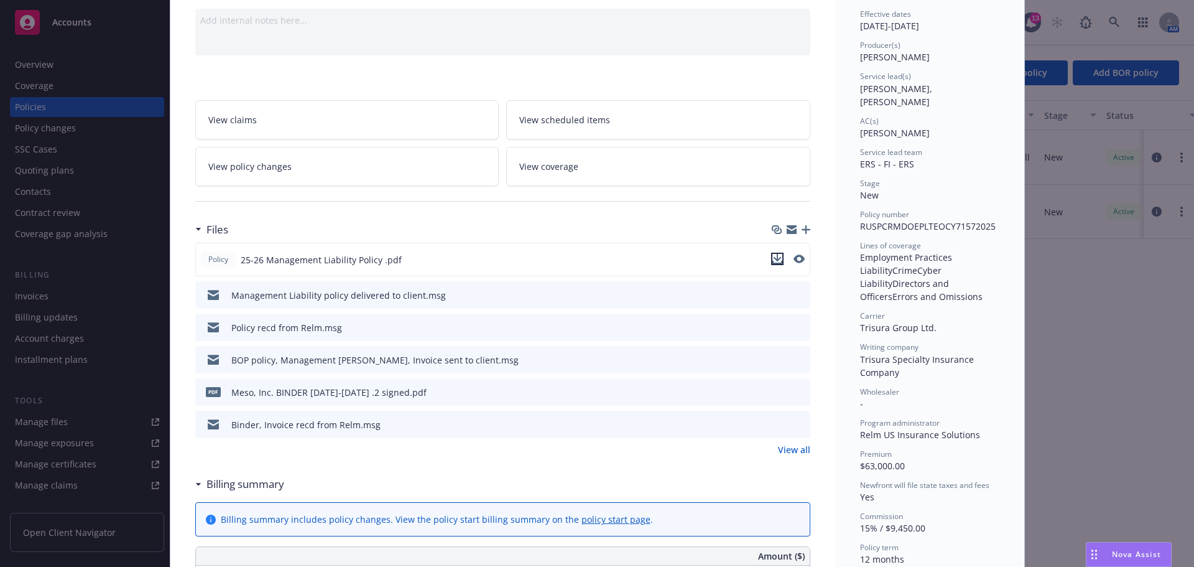
click at [775, 262] on icon "download file" at bounding box center [778, 259] width 10 height 10
